Goal: Task Accomplishment & Management: Manage account settings

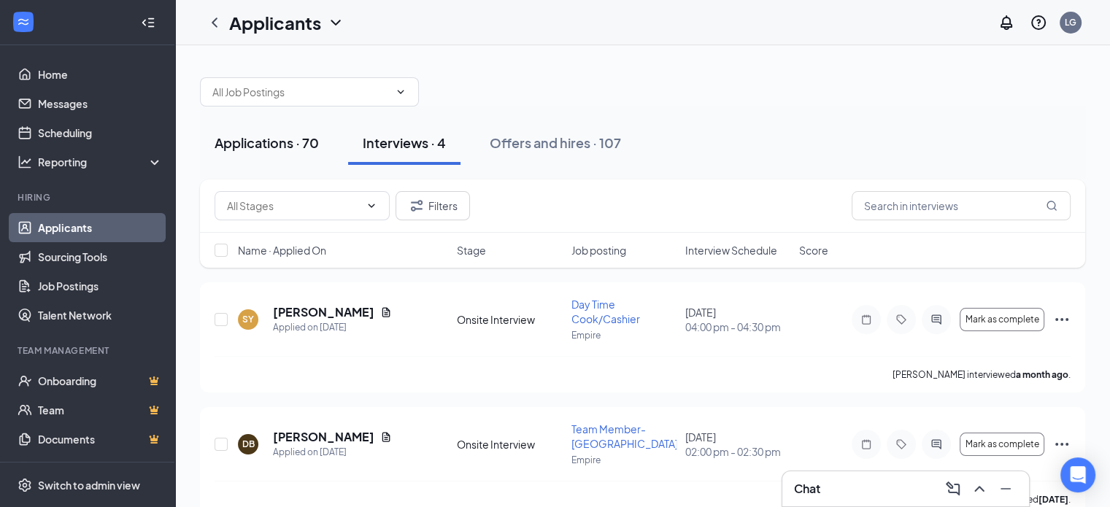
click at [261, 134] on div "Applications · 70" at bounding box center [267, 143] width 104 height 18
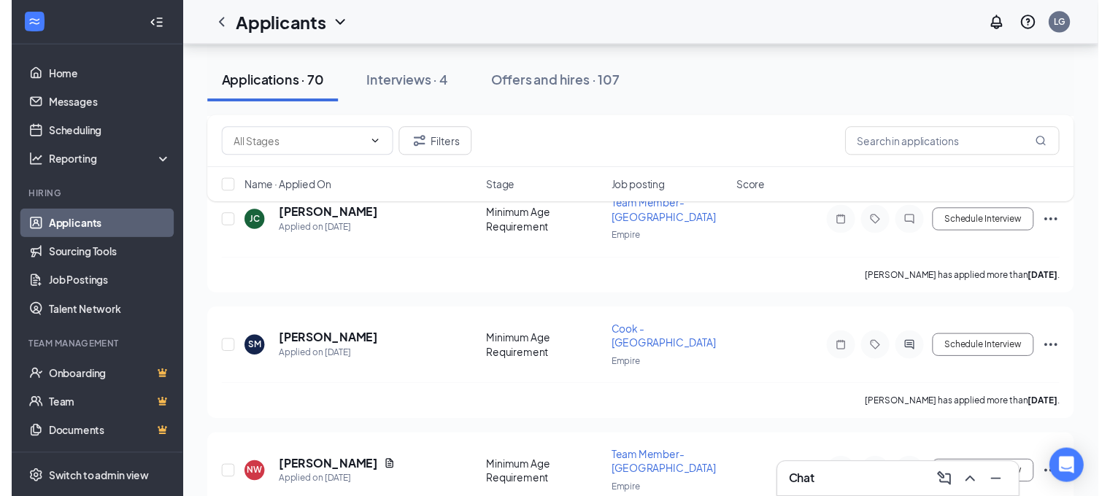
scroll to position [1241, 0]
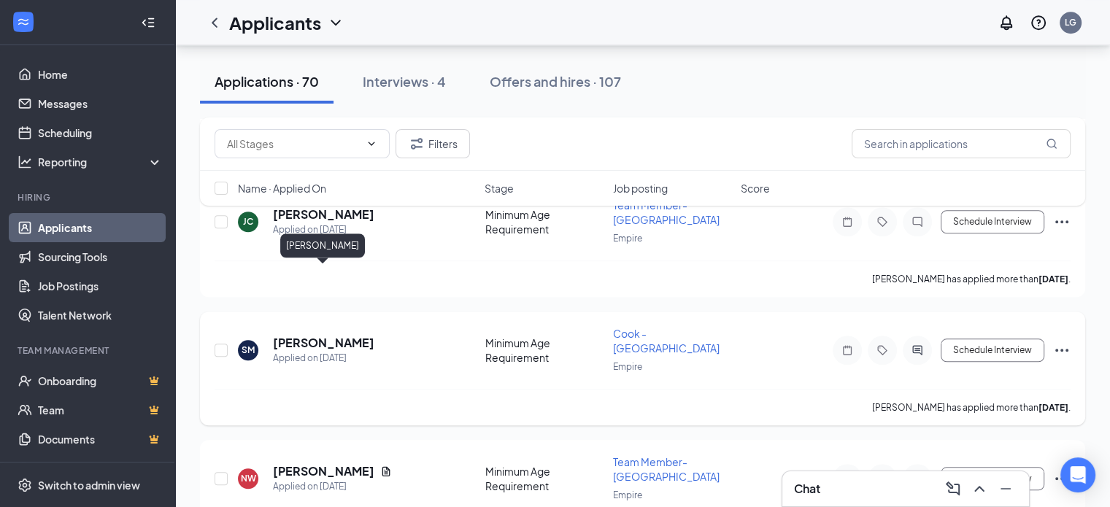
click at [309, 335] on h5 "[PERSON_NAME]" at bounding box center [323, 343] width 101 height 16
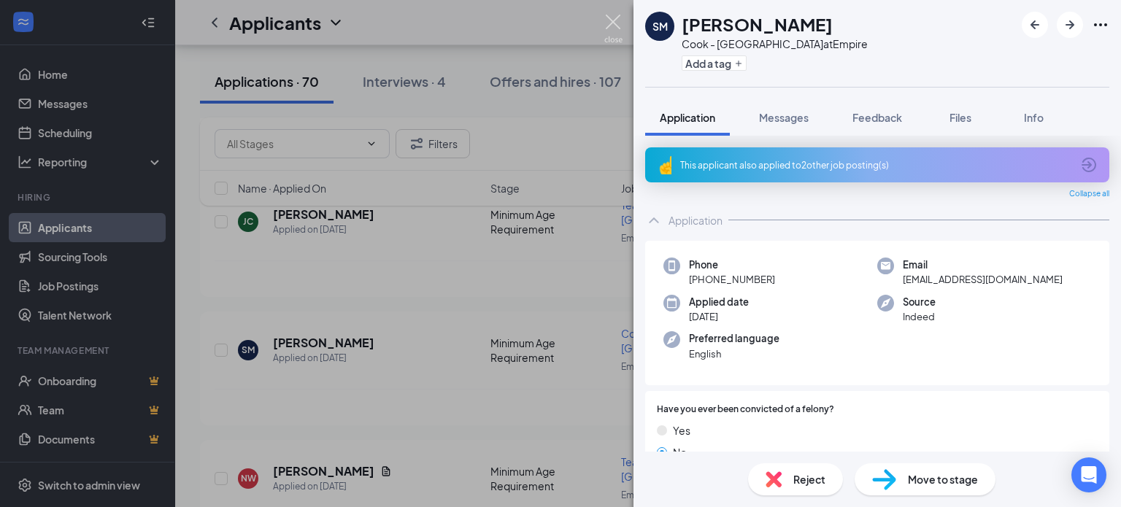
click at [615, 15] on img at bounding box center [613, 29] width 18 height 28
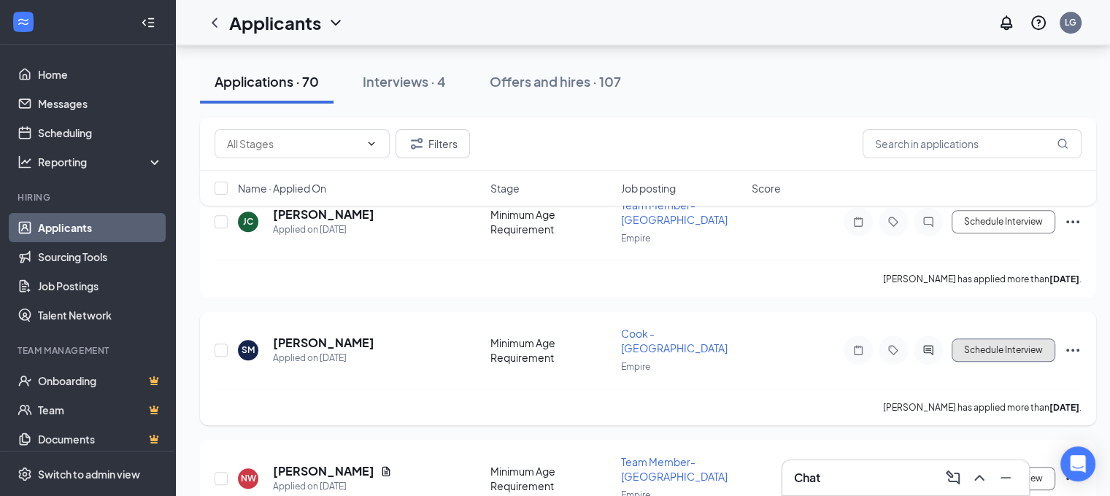
click at [1007, 339] on button "Schedule Interview" at bounding box center [1004, 350] width 104 height 23
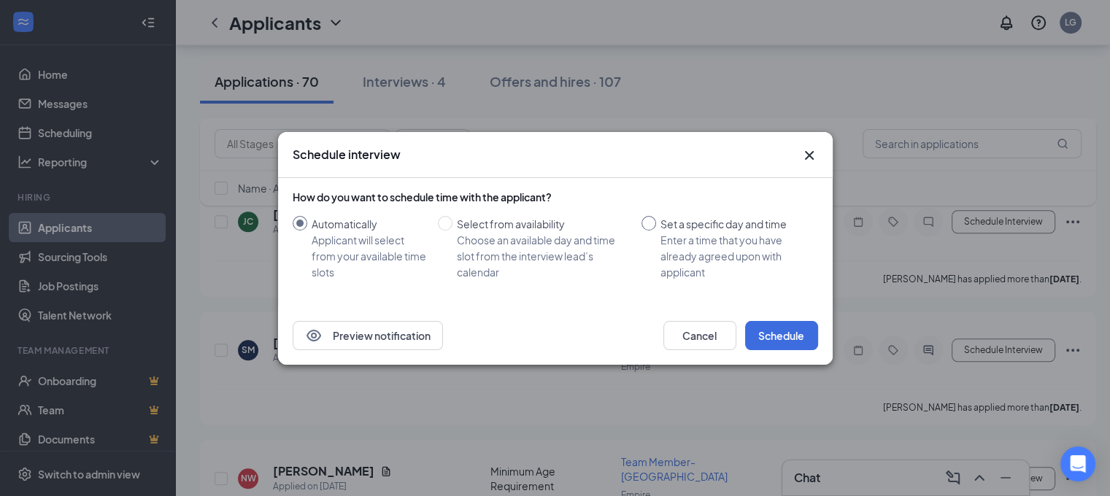
click at [651, 221] on input "Set a specific day and time Enter a time that you have already agreed upon with…" at bounding box center [649, 223] width 15 height 15
radio input "true"
radio input "false"
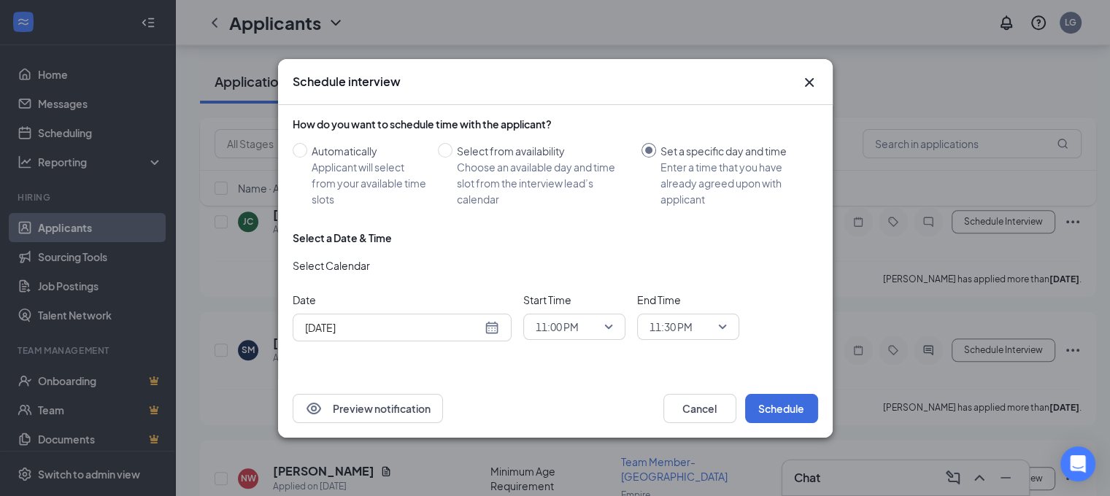
click at [490, 326] on div "[DATE]" at bounding box center [402, 328] width 194 height 16
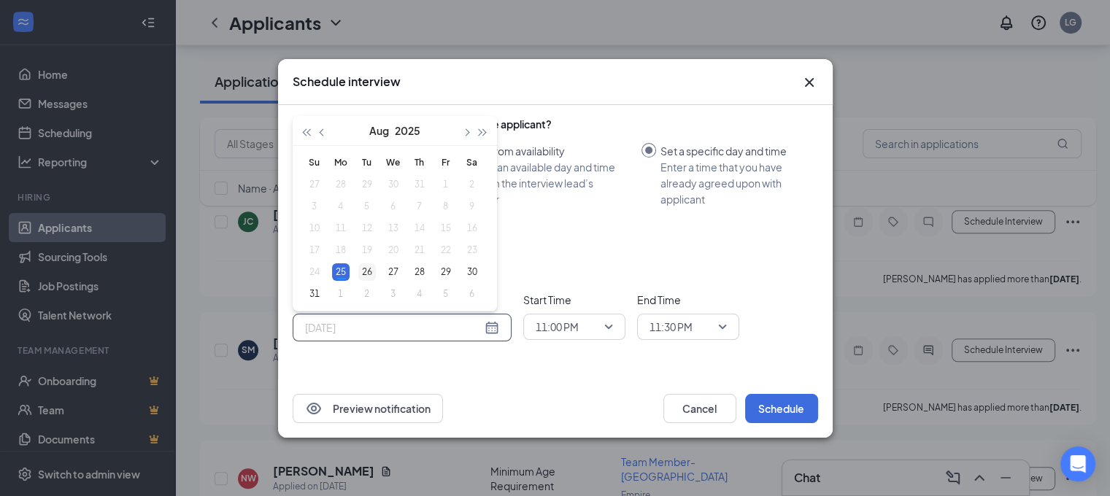
type input "[DATE]"
click at [368, 271] on div "26" at bounding box center [367, 273] width 18 height 18
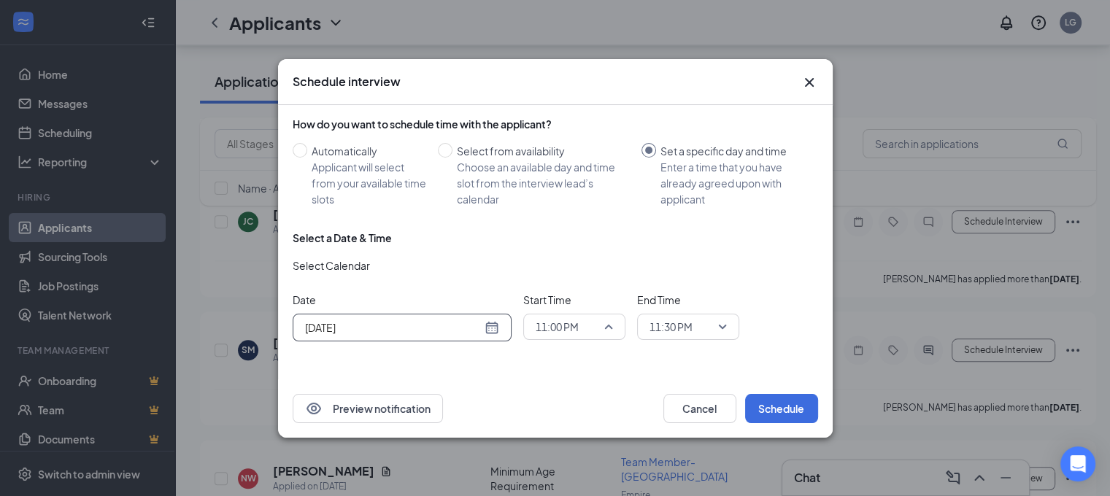
click at [607, 326] on span "11:00 PM" at bounding box center [574, 327] width 77 height 22
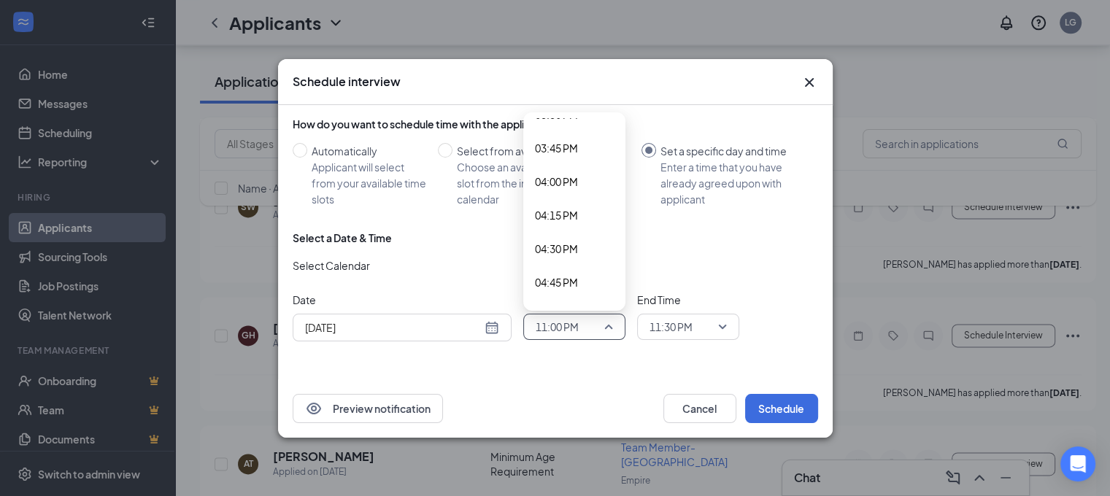
scroll to position [2089, 0]
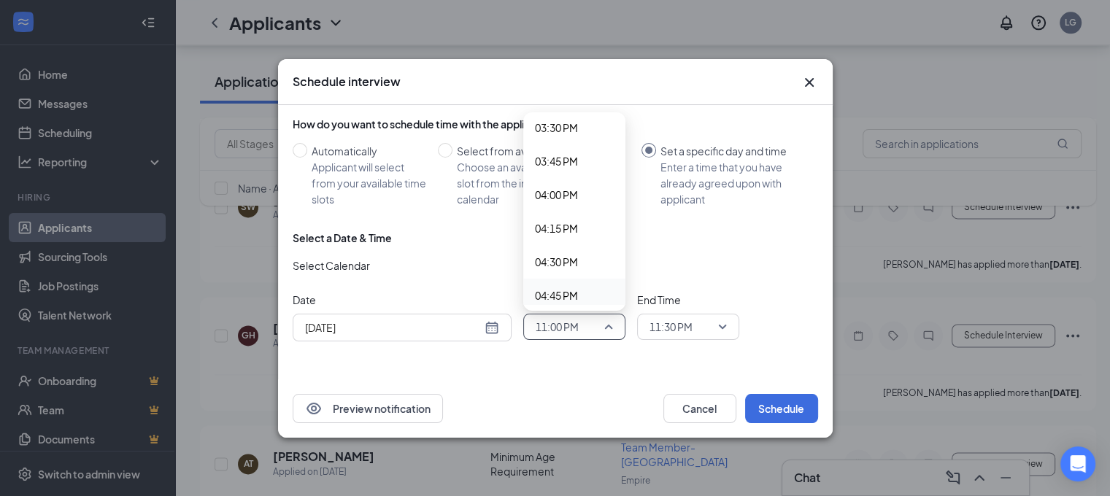
click at [582, 344] on div "Select a Date & Time Select Calendar Date [DATE] [DATE] Su Mo Tu We Th Fr Sa 27…" at bounding box center [556, 292] width 526 height 123
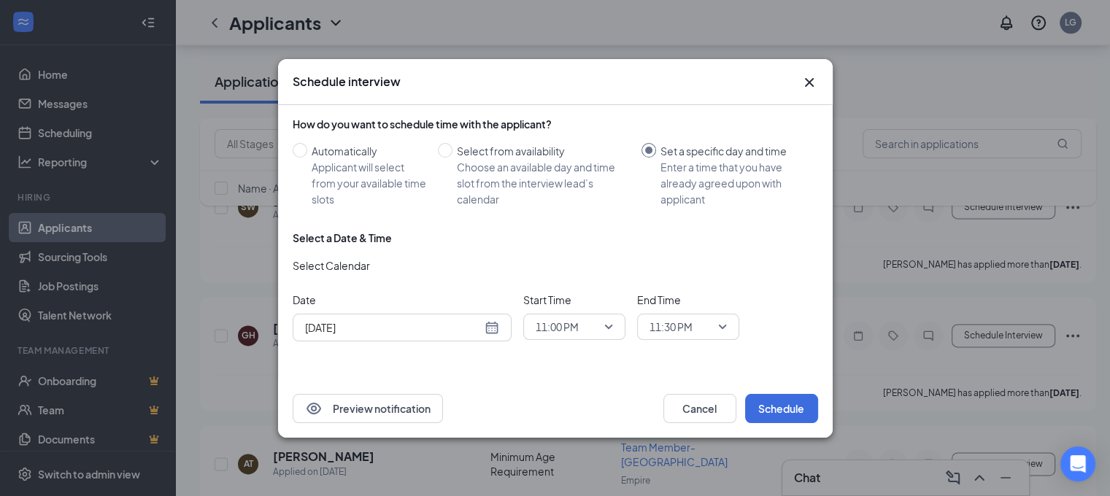
scroll to position [2937, 0]
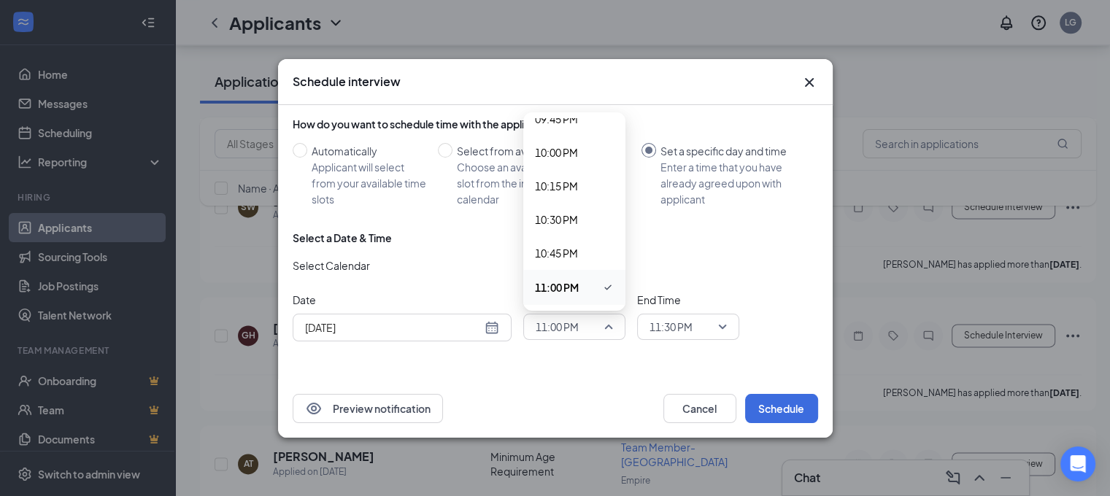
drag, startPoint x: 586, startPoint y: 326, endPoint x: 543, endPoint y: 332, distance: 43.5
click at [543, 332] on span "11:00 PM" at bounding box center [568, 327] width 64 height 22
click at [556, 177] on span "04:15 PM" at bounding box center [556, 183] width 43 height 16
click at [563, 323] on span "04:15 PM" at bounding box center [557, 327] width 43 height 22
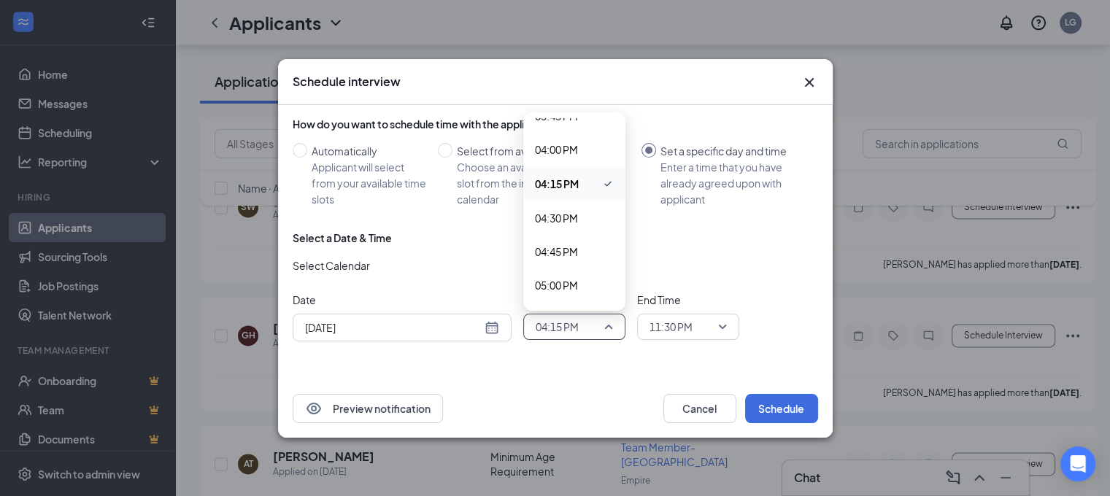
click at [563, 323] on span "04:15 PM" at bounding box center [557, 327] width 43 height 22
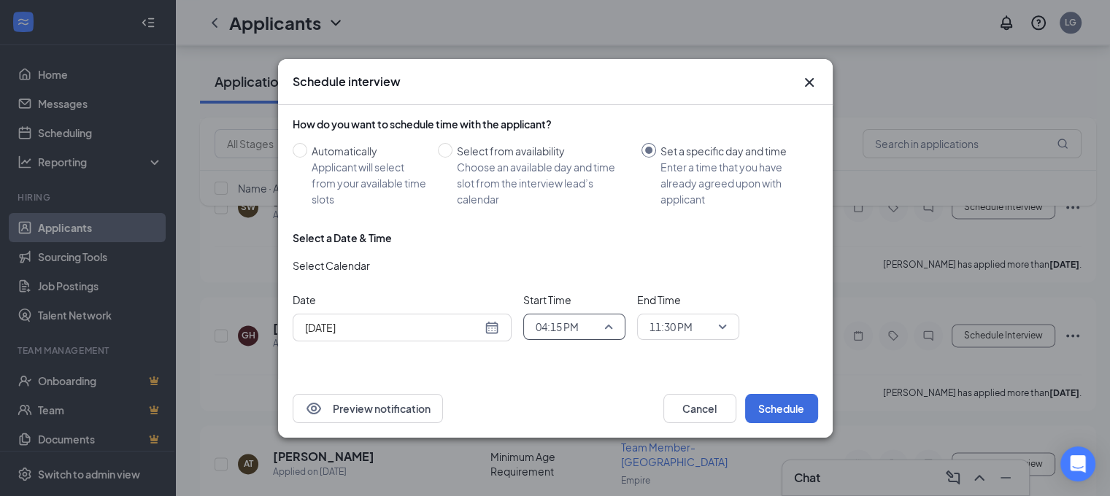
click at [581, 322] on span "04:15 PM" at bounding box center [568, 327] width 64 height 22
click at [582, 322] on span "04:15 PM" at bounding box center [568, 327] width 64 height 22
click at [558, 332] on span "04:15 PM" at bounding box center [557, 327] width 43 height 22
drag, startPoint x: 558, startPoint y: 323, endPoint x: 558, endPoint y: 351, distance: 27.7
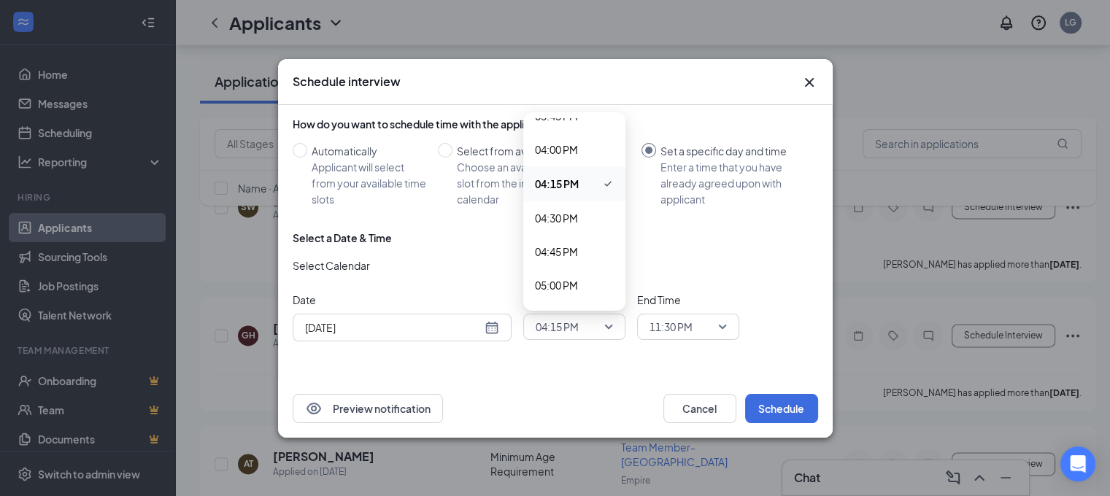
click at [558, 351] on div "Select a Date & Time Select Calendar Date [DATE] [DATE] Su Mo Tu We Th Fr Sa 27…" at bounding box center [556, 292] width 526 height 123
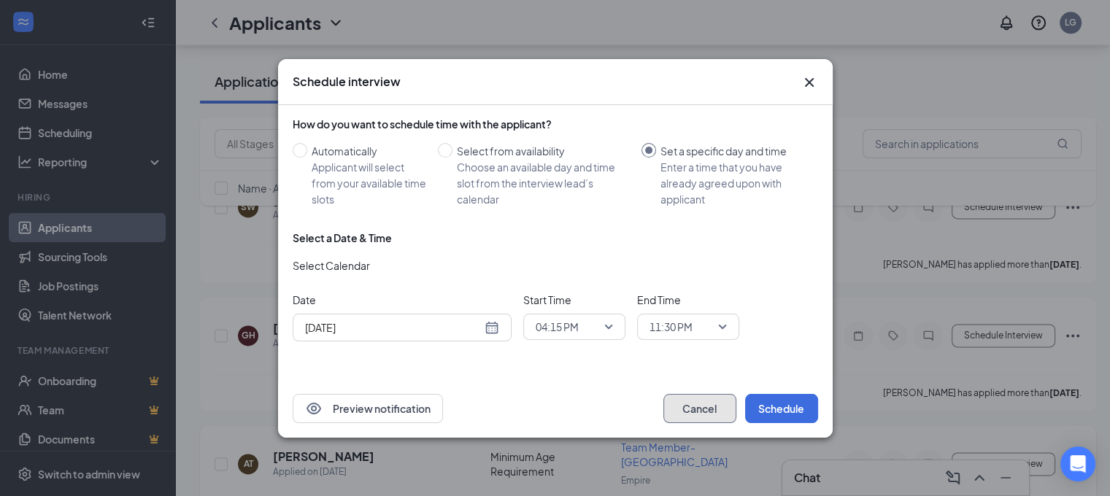
drag, startPoint x: 696, startPoint y: 411, endPoint x: 665, endPoint y: 393, distance: 35.9
click at [698, 409] on button "Cancel" at bounding box center [700, 408] width 73 height 29
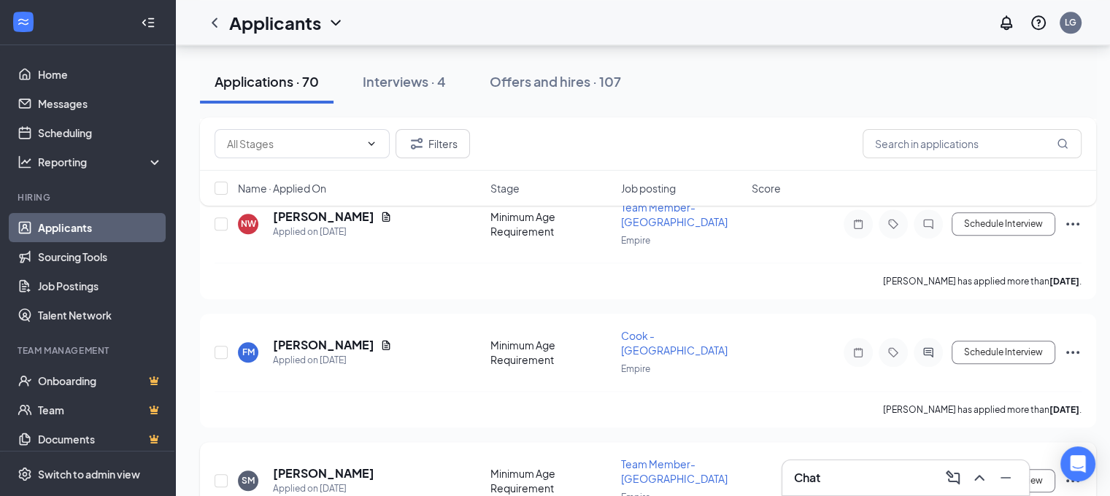
scroll to position [1460, 0]
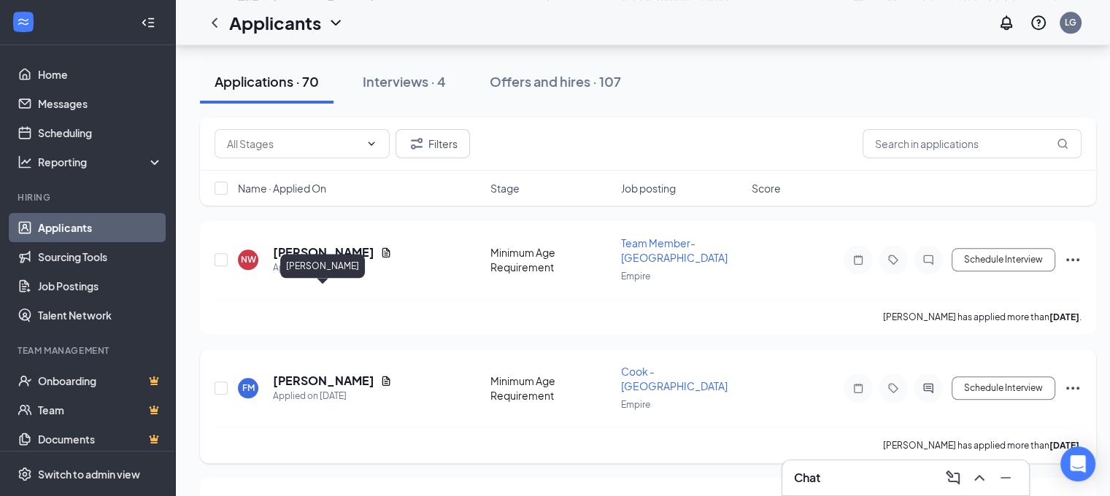
click at [308, 373] on h5 "[PERSON_NAME]" at bounding box center [323, 381] width 101 height 16
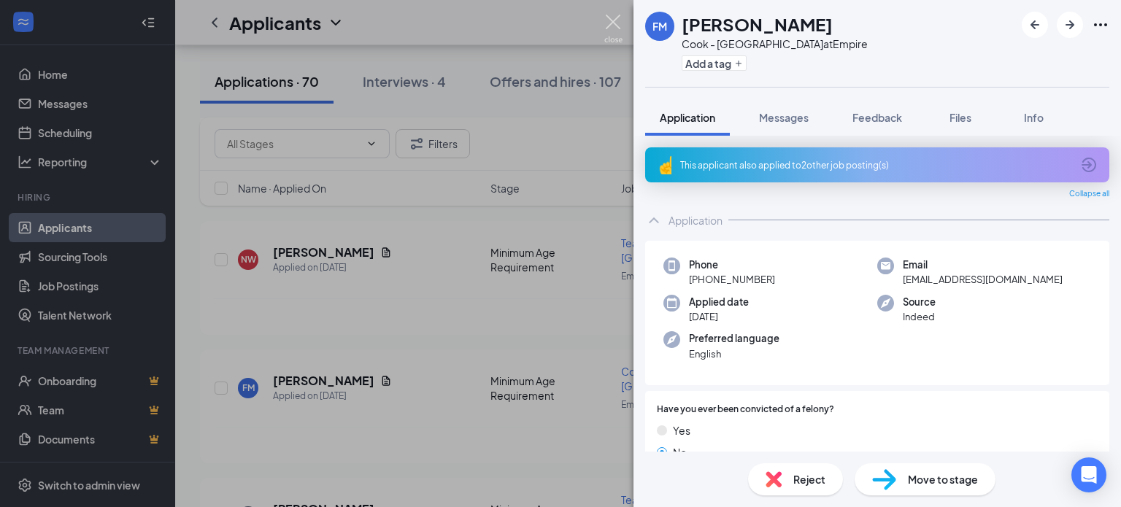
drag, startPoint x: 618, startPoint y: 16, endPoint x: 362, endPoint y: 197, distance: 313.1
click at [618, 16] on img at bounding box center [613, 29] width 18 height 28
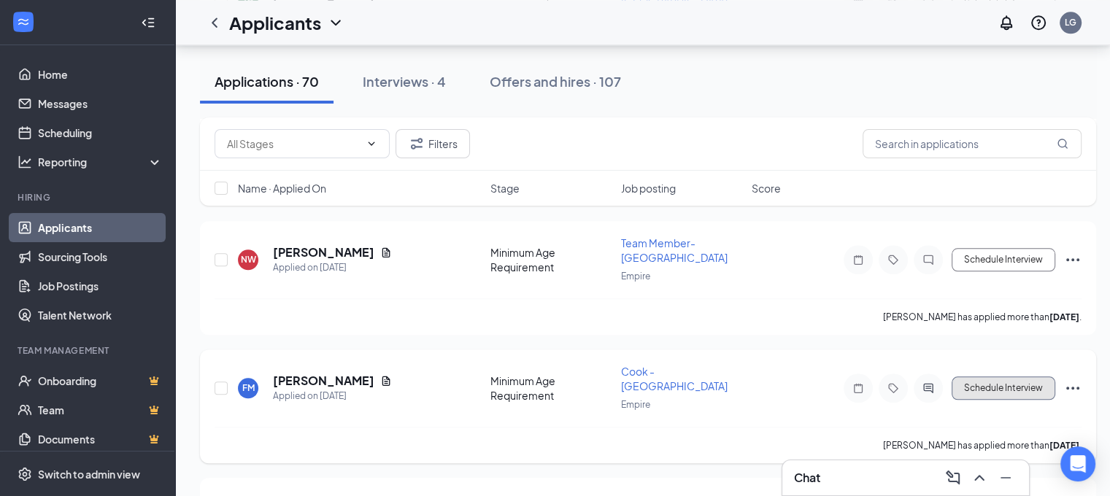
click at [993, 377] on button "Schedule Interview" at bounding box center [1004, 388] width 104 height 23
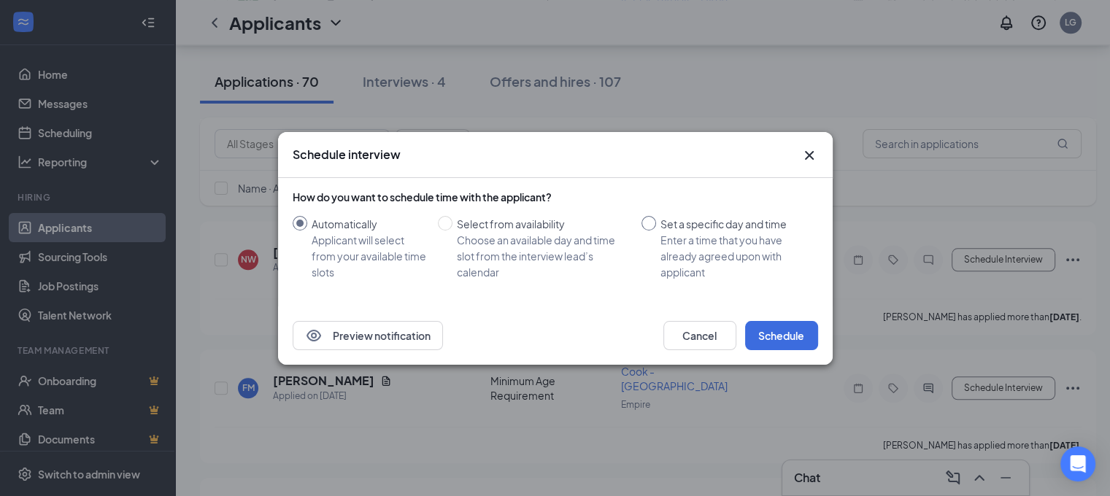
click at [653, 222] on input "Set a specific day and time Enter a time that you have already agreed upon with…" at bounding box center [649, 223] width 15 height 15
radio input "true"
radio input "false"
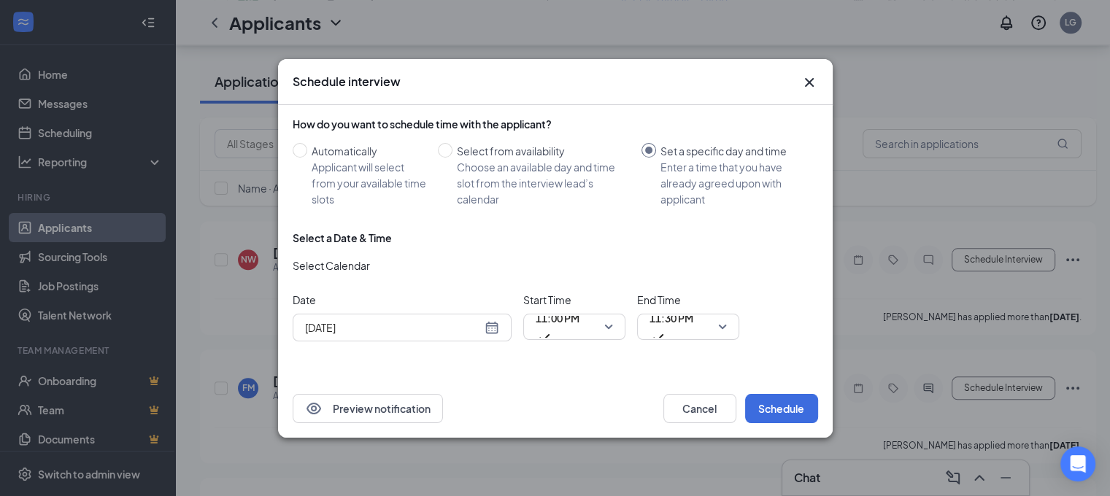
click at [492, 327] on div "[DATE]" at bounding box center [402, 328] width 194 height 16
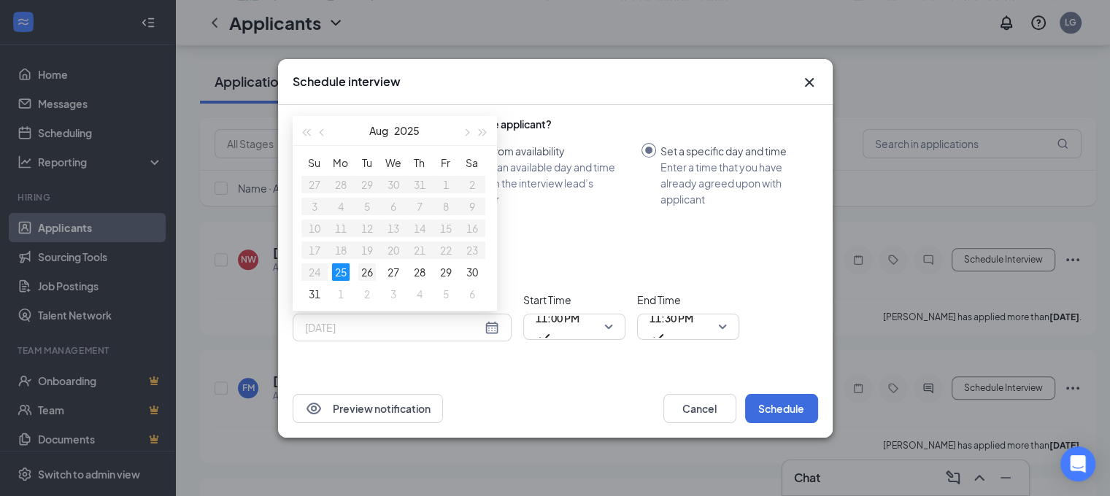
type input "[DATE]"
drag, startPoint x: 367, startPoint y: 269, endPoint x: 484, endPoint y: 270, distance: 116.8
click at [367, 269] on div "26" at bounding box center [367, 273] width 18 height 18
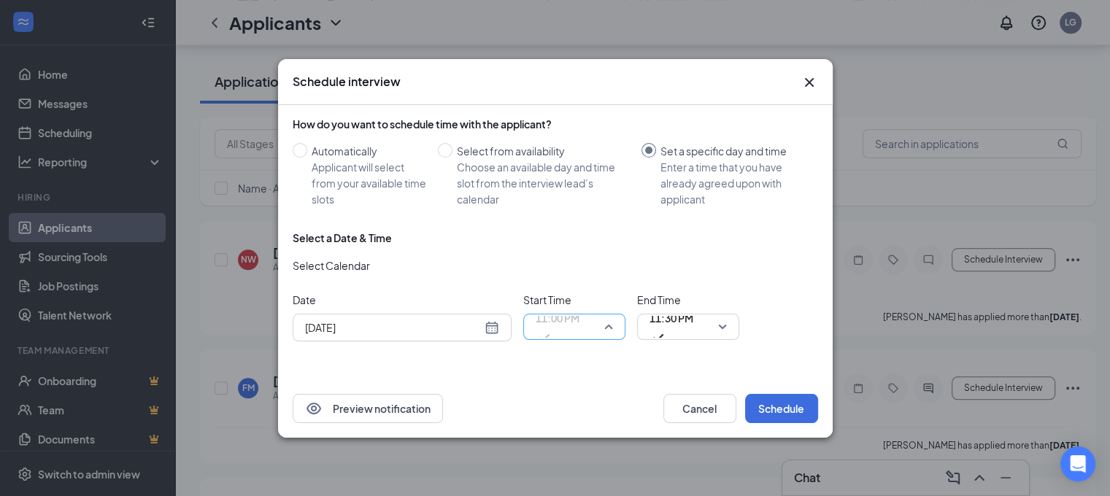
click at [611, 325] on span "11:00 PM" at bounding box center [574, 327] width 77 height 22
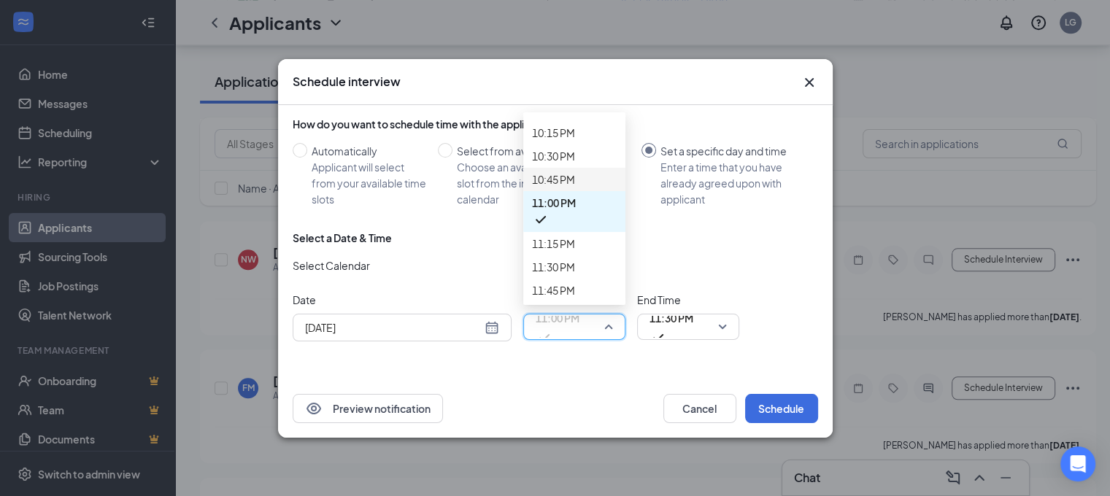
scroll to position [2134, 0]
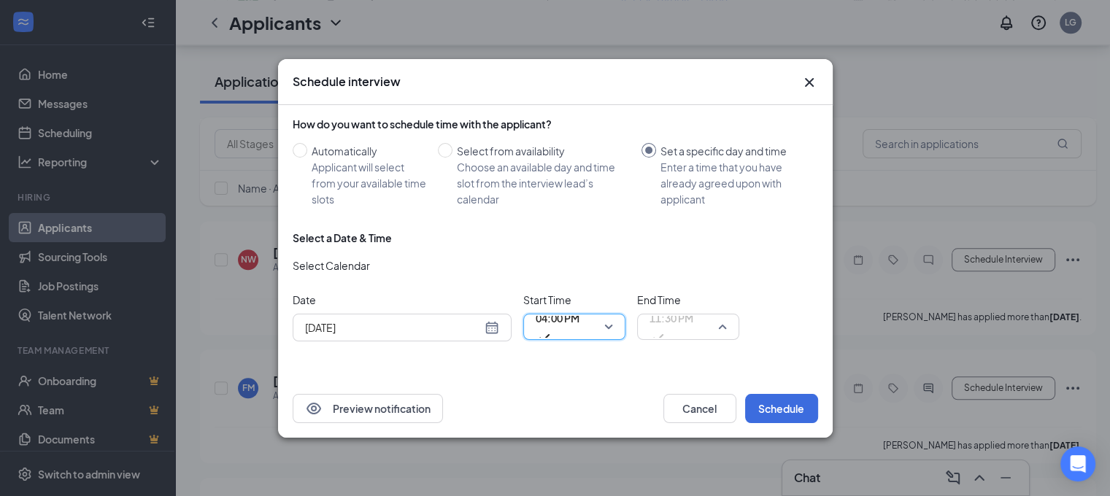
drag, startPoint x: 723, startPoint y: 326, endPoint x: 716, endPoint y: 312, distance: 16.3
click at [723, 325] on span "11:30 PM" at bounding box center [688, 327] width 77 height 22
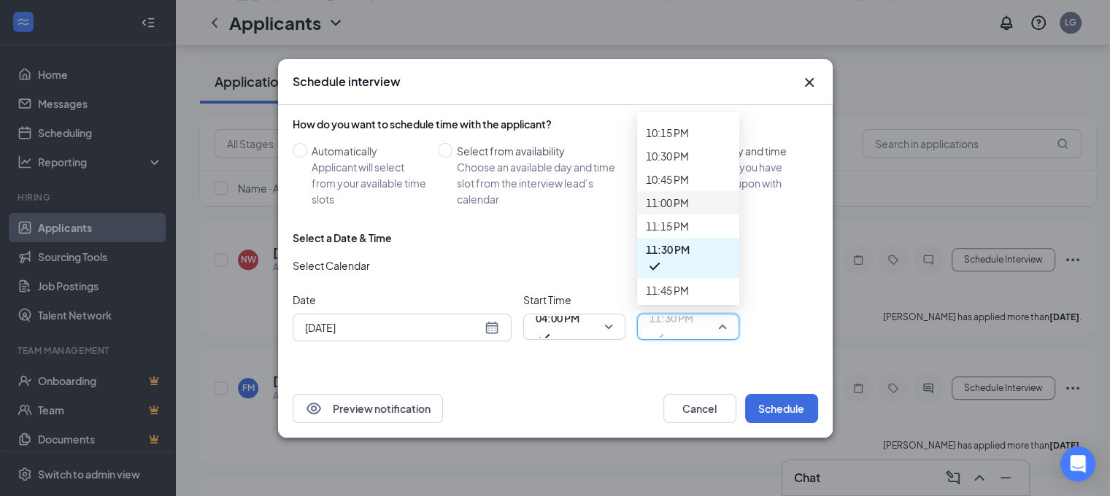
scroll to position [2129, 0]
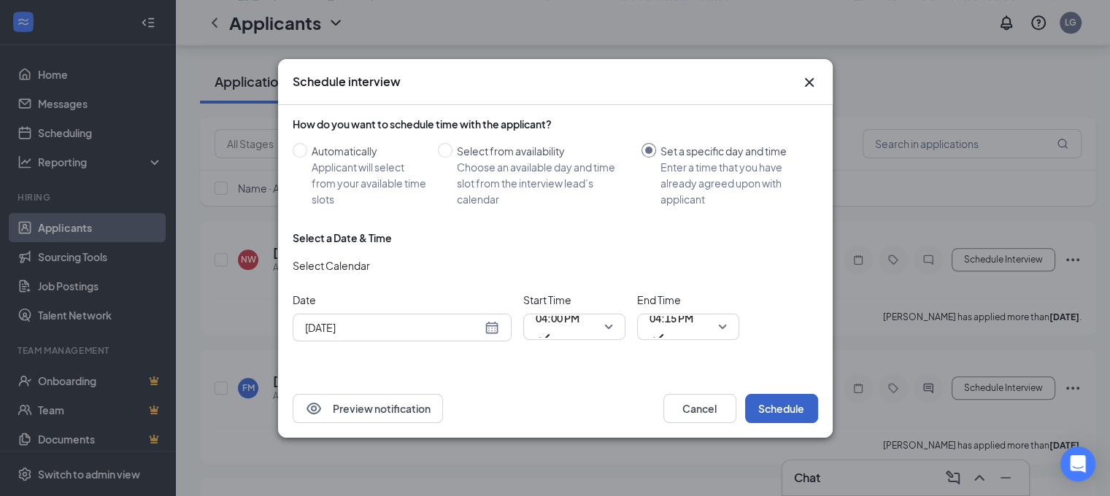
drag, startPoint x: 779, startPoint y: 408, endPoint x: 786, endPoint y: 396, distance: 13.8
click at [780, 405] on button "Schedule" at bounding box center [781, 408] width 73 height 29
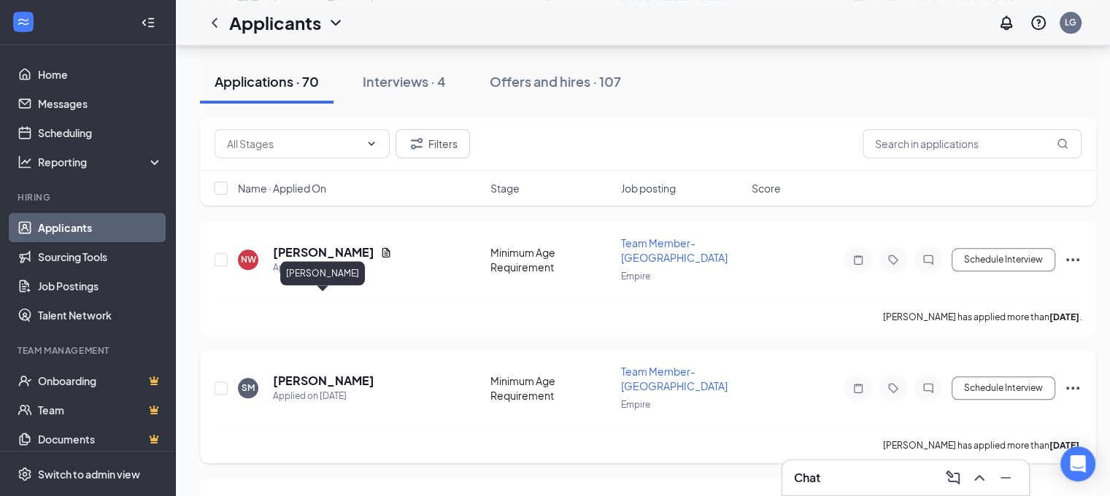
click at [322, 373] on h5 "[PERSON_NAME]" at bounding box center [323, 381] width 101 height 16
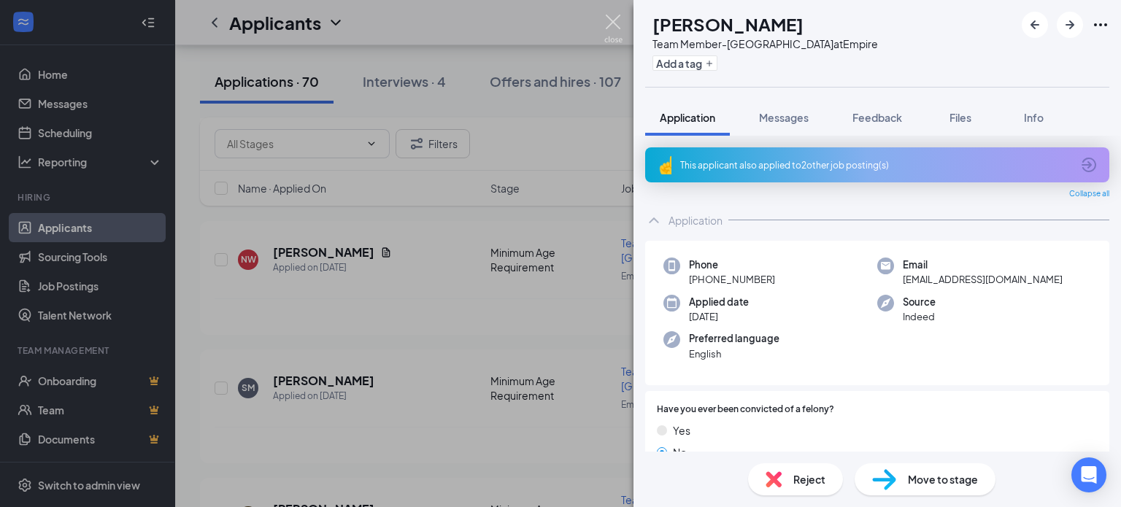
click at [608, 17] on img at bounding box center [613, 29] width 18 height 28
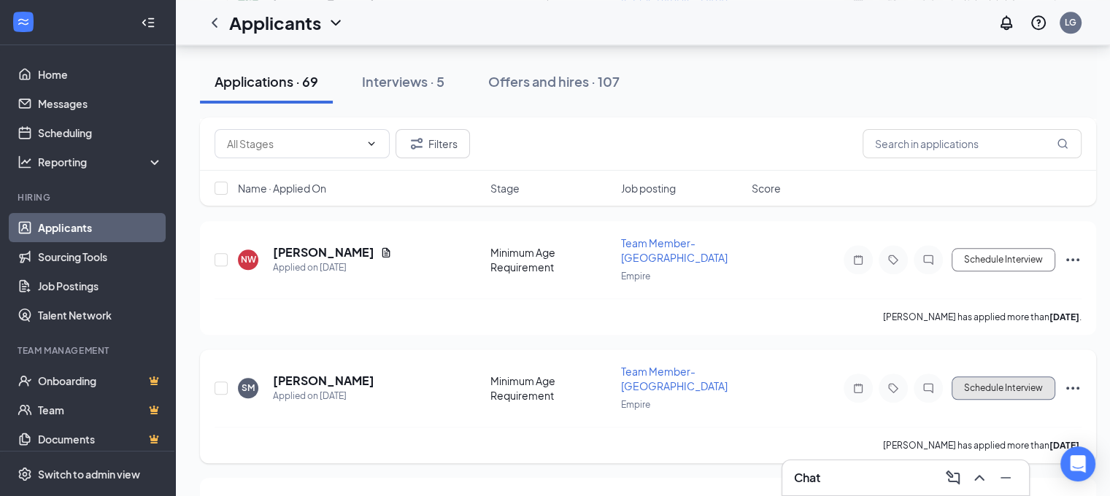
click at [999, 377] on button "Schedule Interview" at bounding box center [1004, 388] width 104 height 23
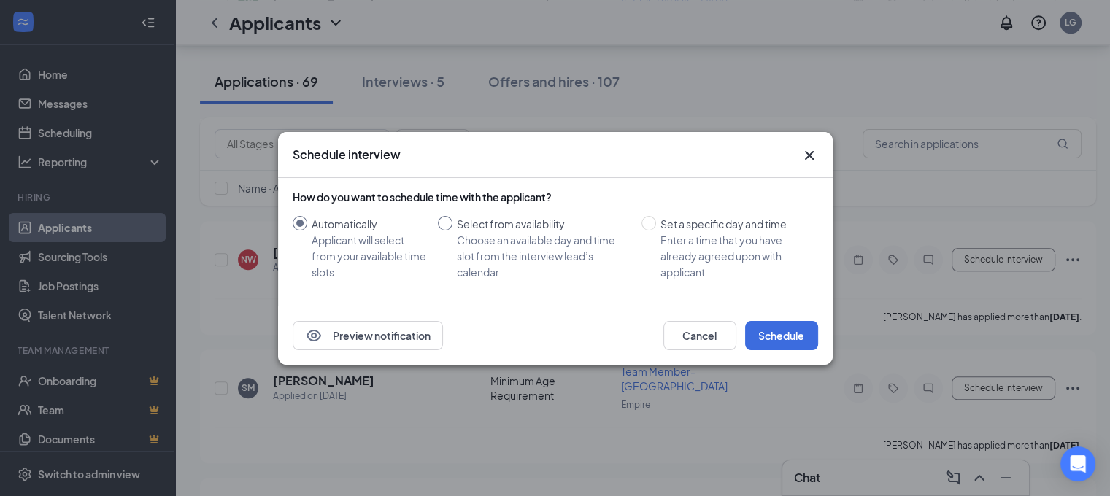
click at [444, 218] on input "Select from availability Choose an available day and time slot from the intervi…" at bounding box center [445, 223] width 15 height 15
radio input "true"
radio input "false"
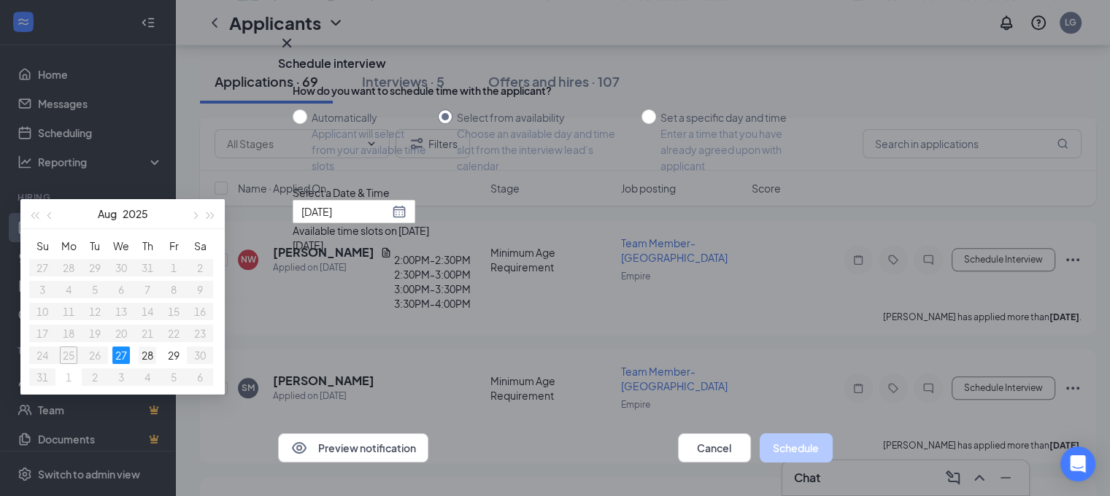
type input "[DATE]"
click at [156, 364] on div "28" at bounding box center [148, 356] width 18 height 18
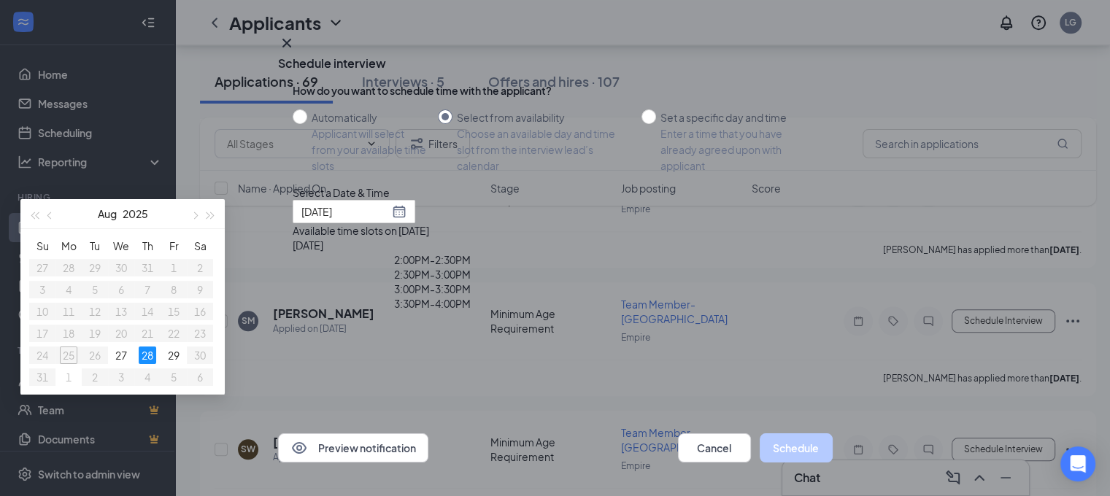
scroll to position [1533, 0]
click at [572, 296] on div "3:30PM - 4:00PM" at bounding box center [433, 303] width 280 height 15
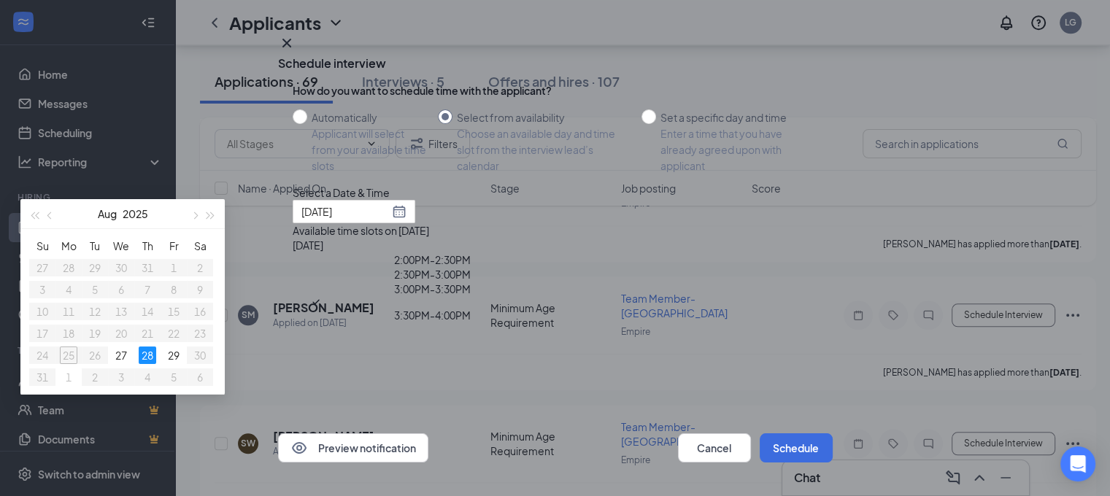
click at [322, 296] on icon "Checkmark" at bounding box center [316, 302] width 12 height 12
drag, startPoint x: 691, startPoint y: 426, endPoint x: 814, endPoint y: 337, distance: 152.0
click at [693, 434] on button "Cancel" at bounding box center [714, 448] width 73 height 29
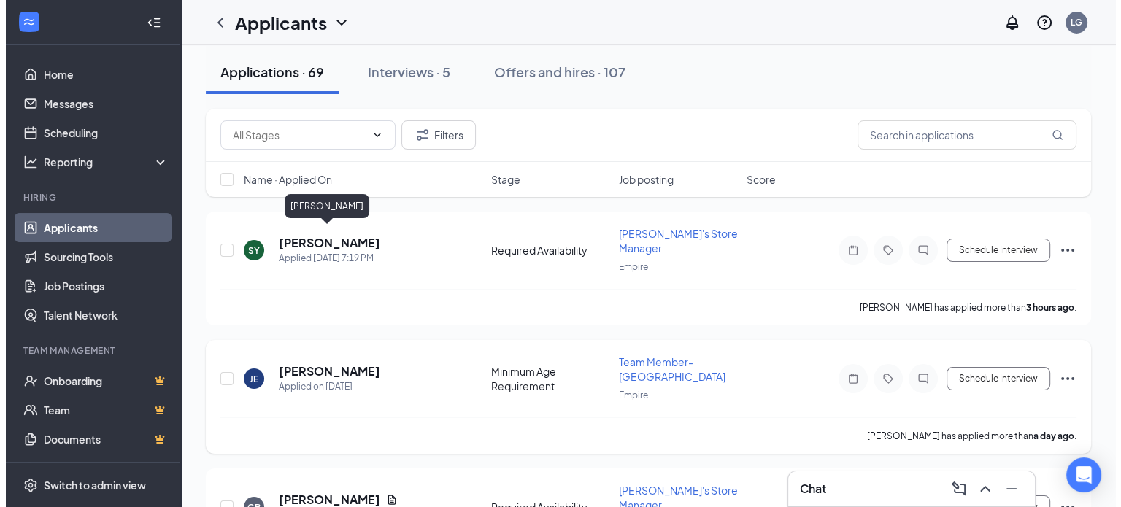
scroll to position [73, 0]
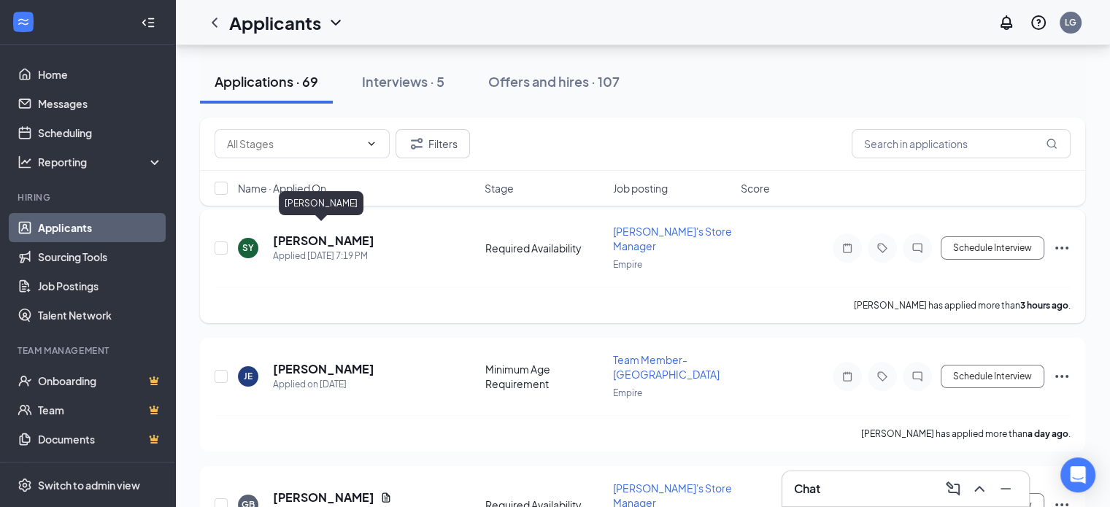
click at [291, 233] on h5 "[PERSON_NAME]" at bounding box center [323, 241] width 101 height 16
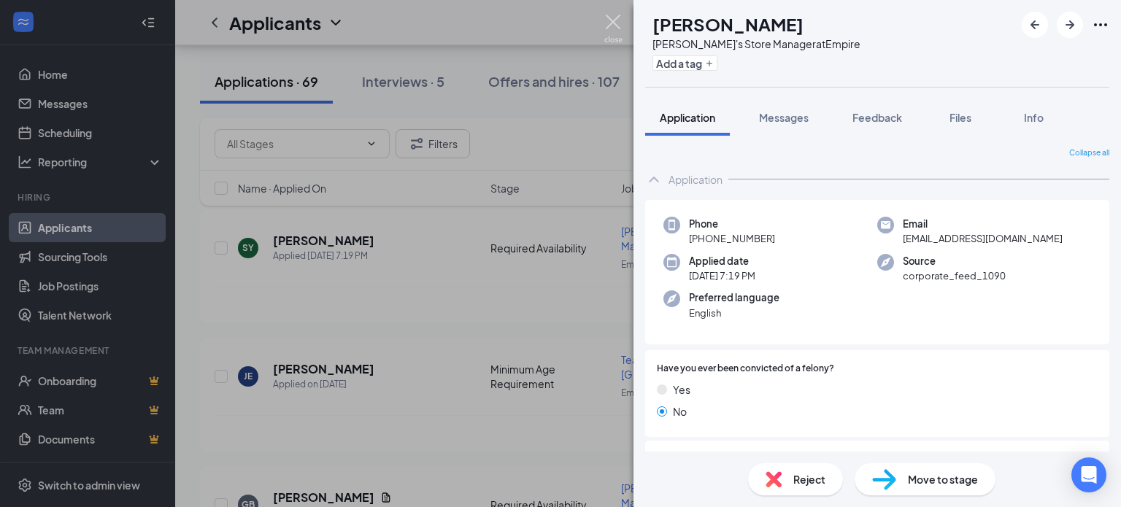
click at [616, 18] on img at bounding box center [613, 29] width 18 height 28
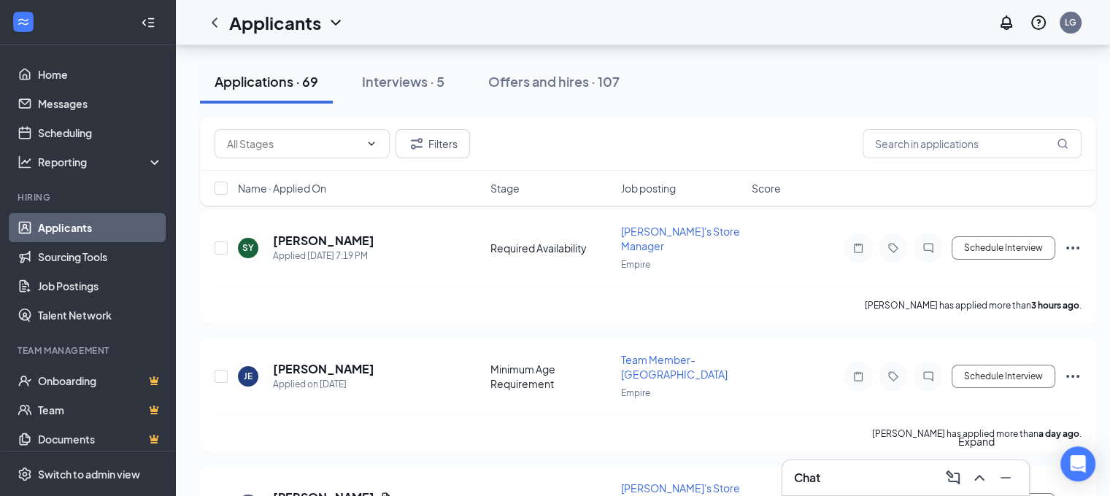
click at [986, 480] on icon "ChevronUp" at bounding box center [980, 478] width 18 height 18
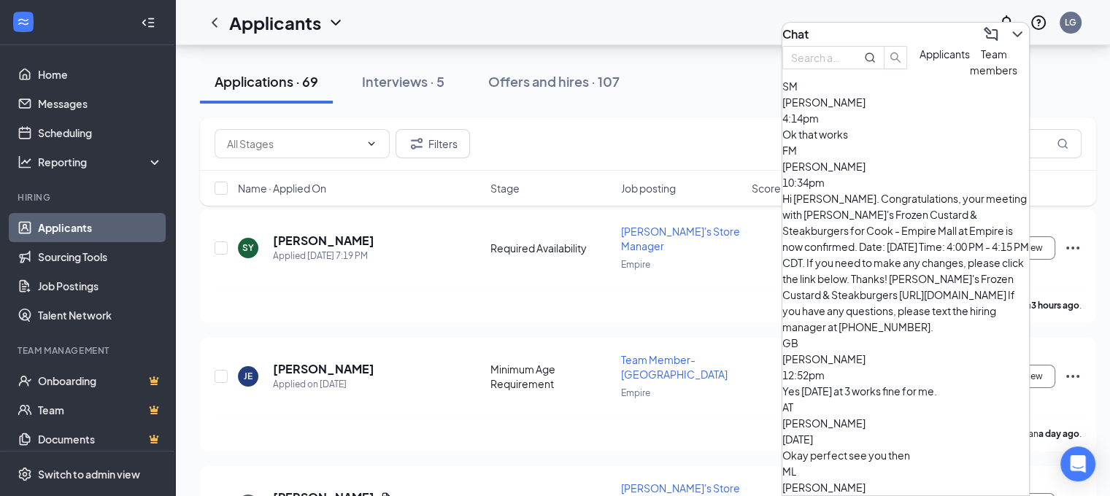
click at [1009, 28] on icon "ChevronDown" at bounding box center [1018, 35] width 18 height 18
